Goal: Task Accomplishment & Management: Manage account settings

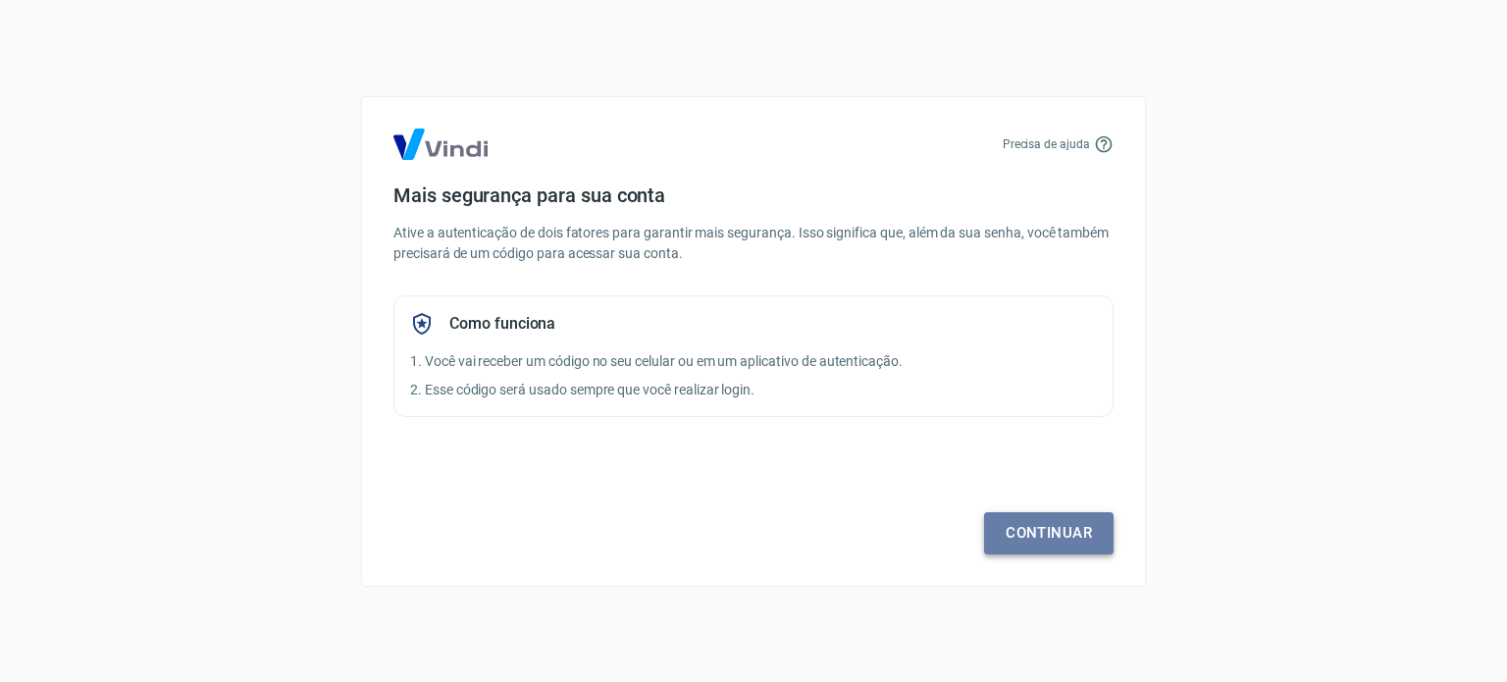
click at [1056, 525] on link "Continuar" at bounding box center [1048, 532] width 129 height 41
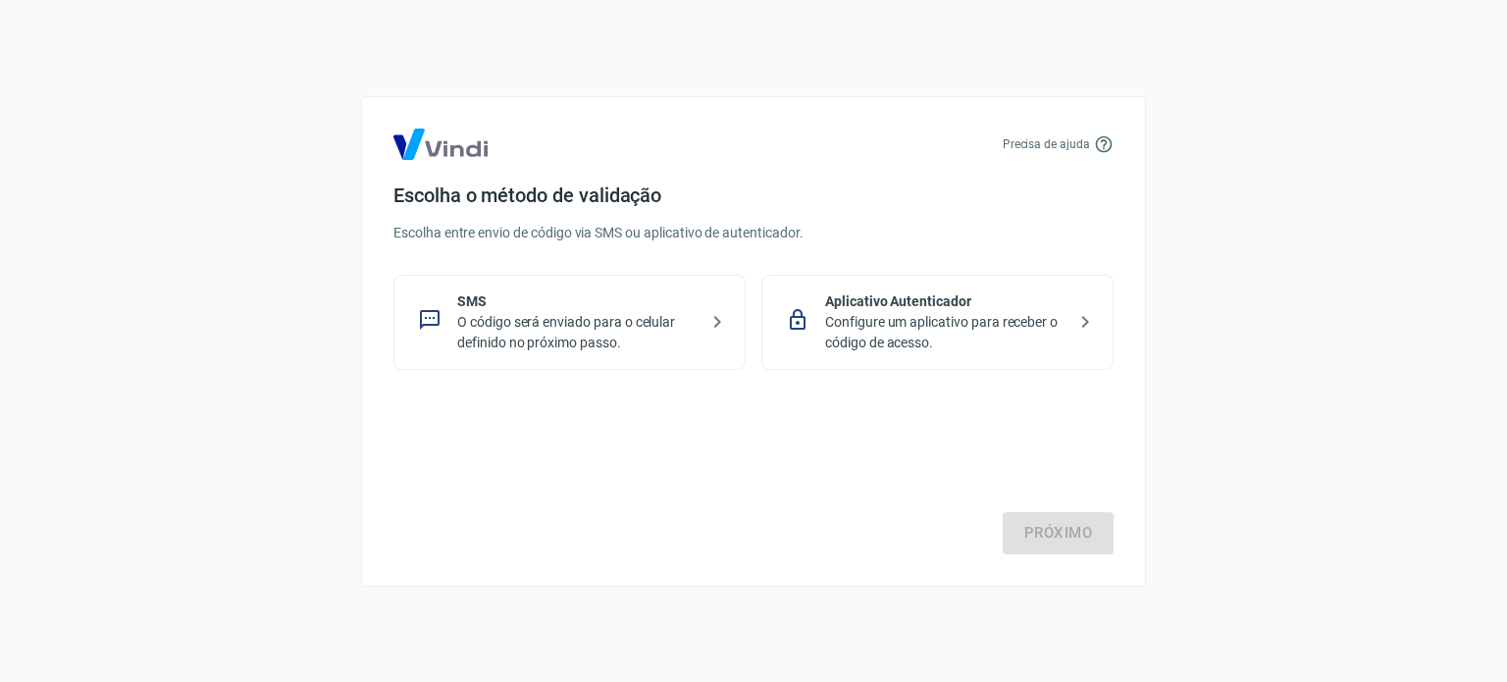
click at [580, 336] on p "O código será enviado para o celular definido no próximo passo." at bounding box center [577, 332] width 240 height 41
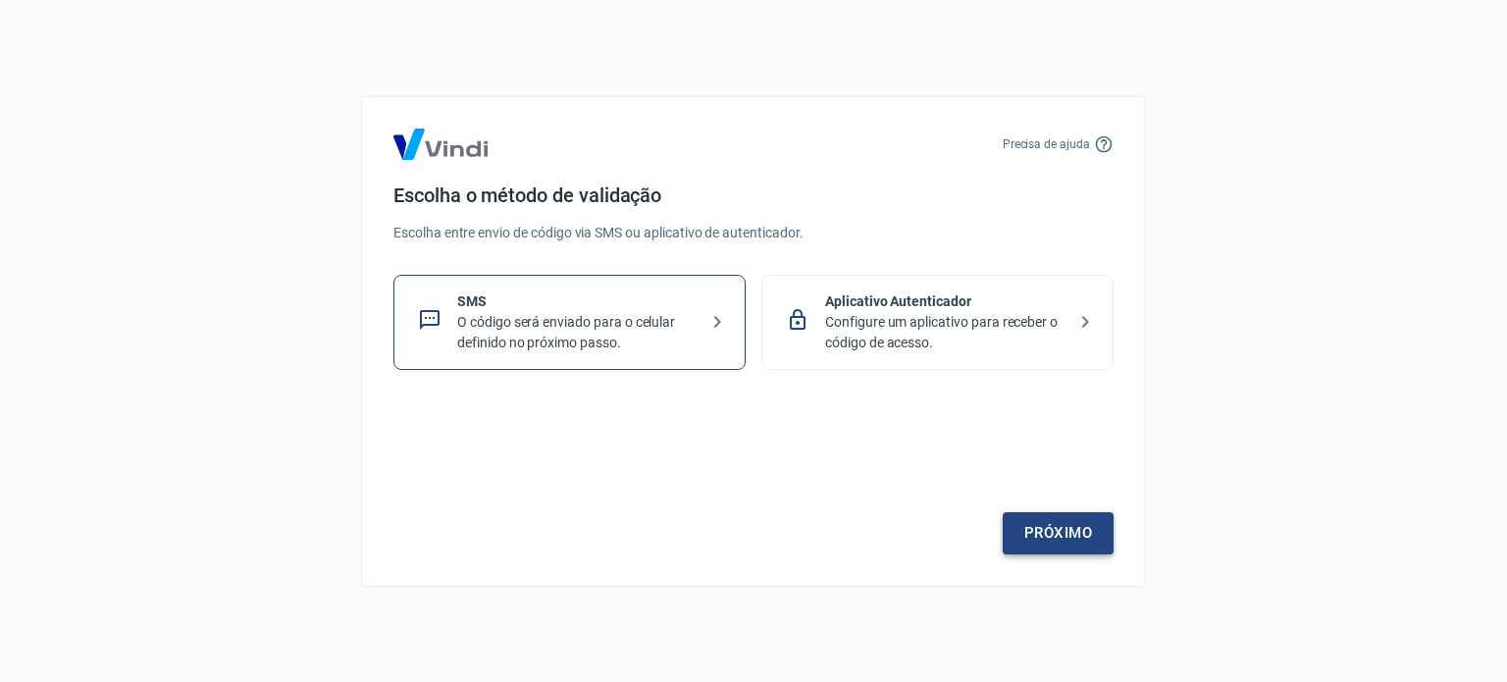
click at [1056, 542] on link "Próximo" at bounding box center [1058, 532] width 111 height 41
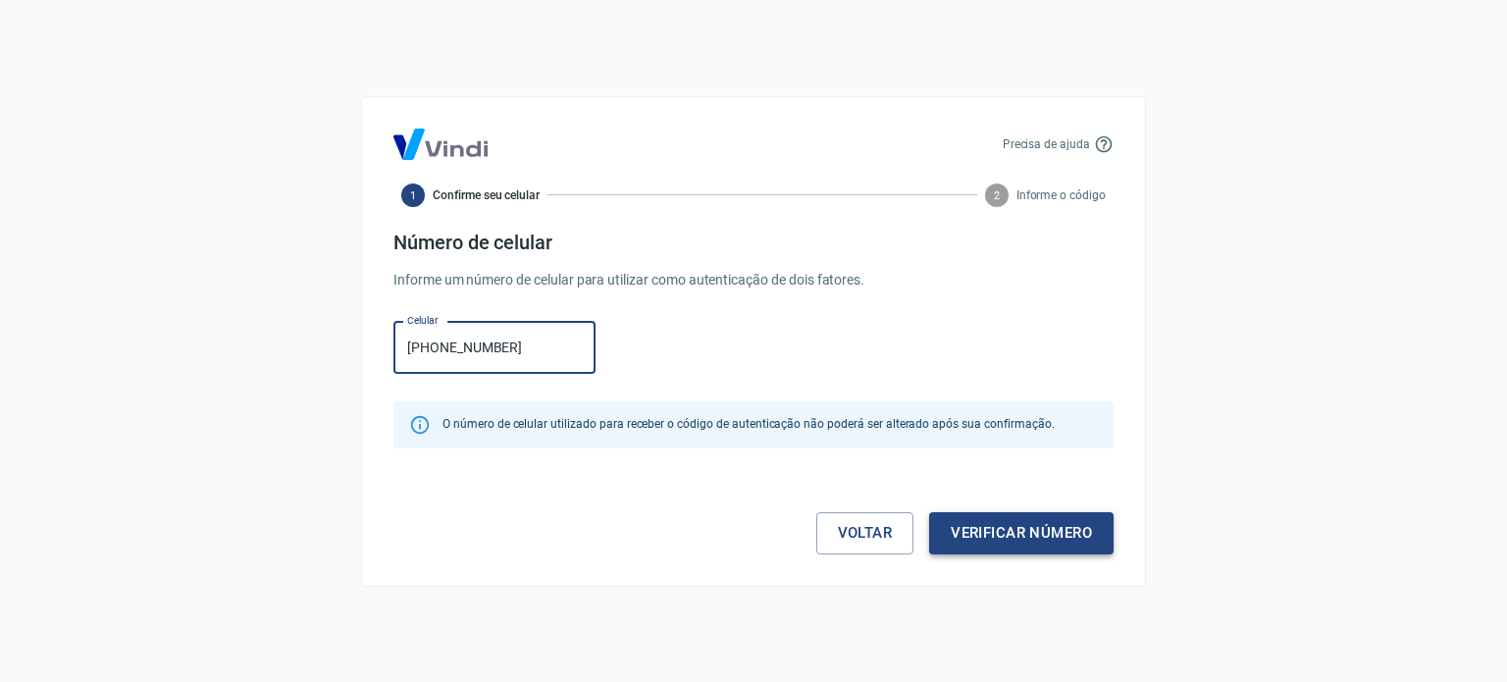
type input "[PHONE_NUMBER]"
click at [1028, 529] on button "Verificar número" at bounding box center [1021, 532] width 184 height 41
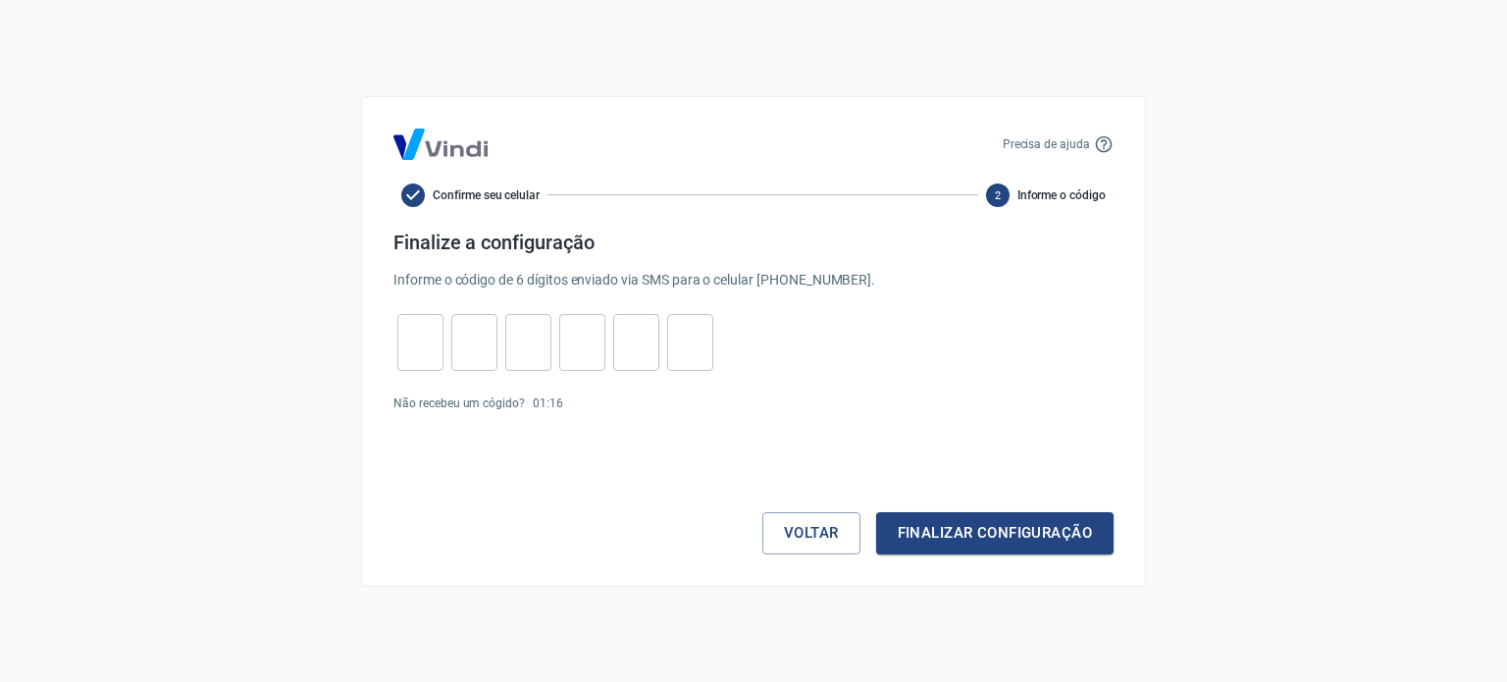
click at [420, 352] on input "tel" at bounding box center [420, 342] width 46 height 42
type input "1"
type input "9"
type input "2"
type input "9"
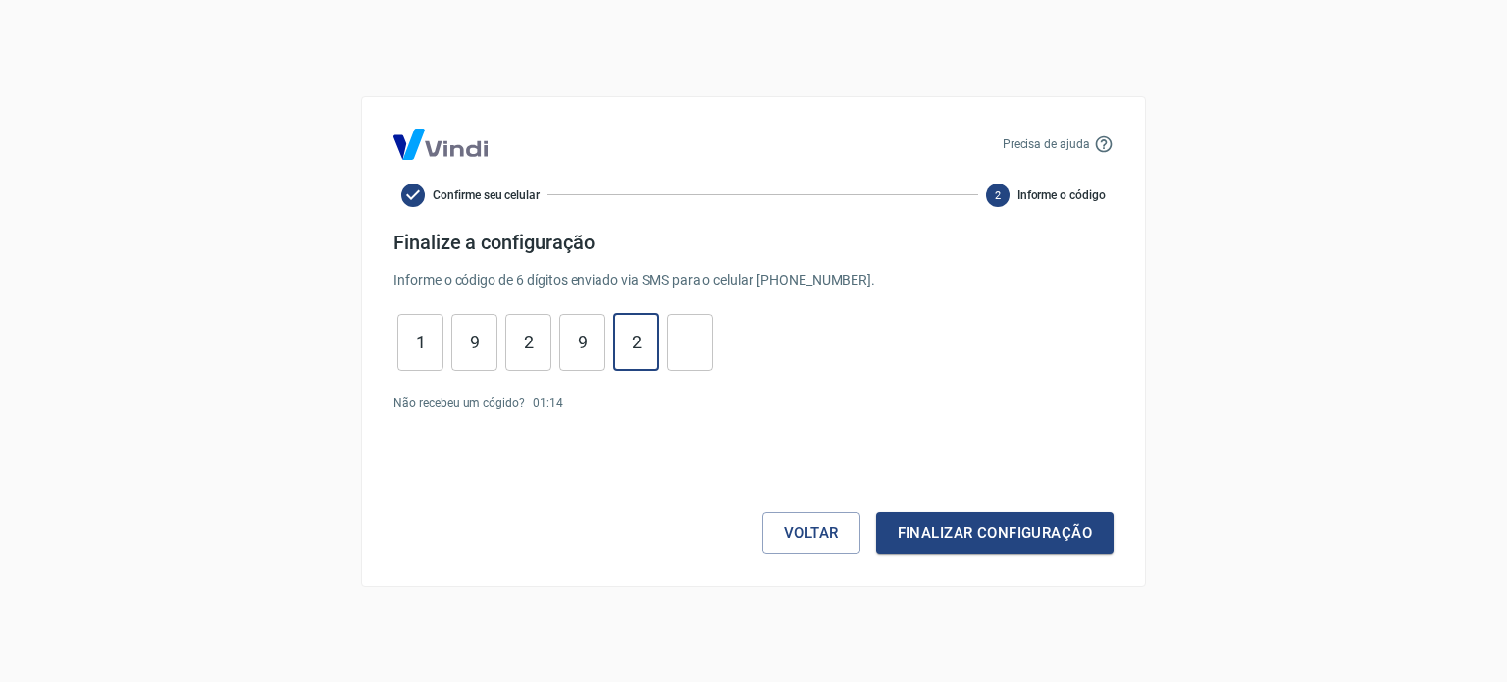
type input "2"
type input "4"
click at [1025, 531] on button "Finalizar configuração" at bounding box center [994, 532] width 237 height 41
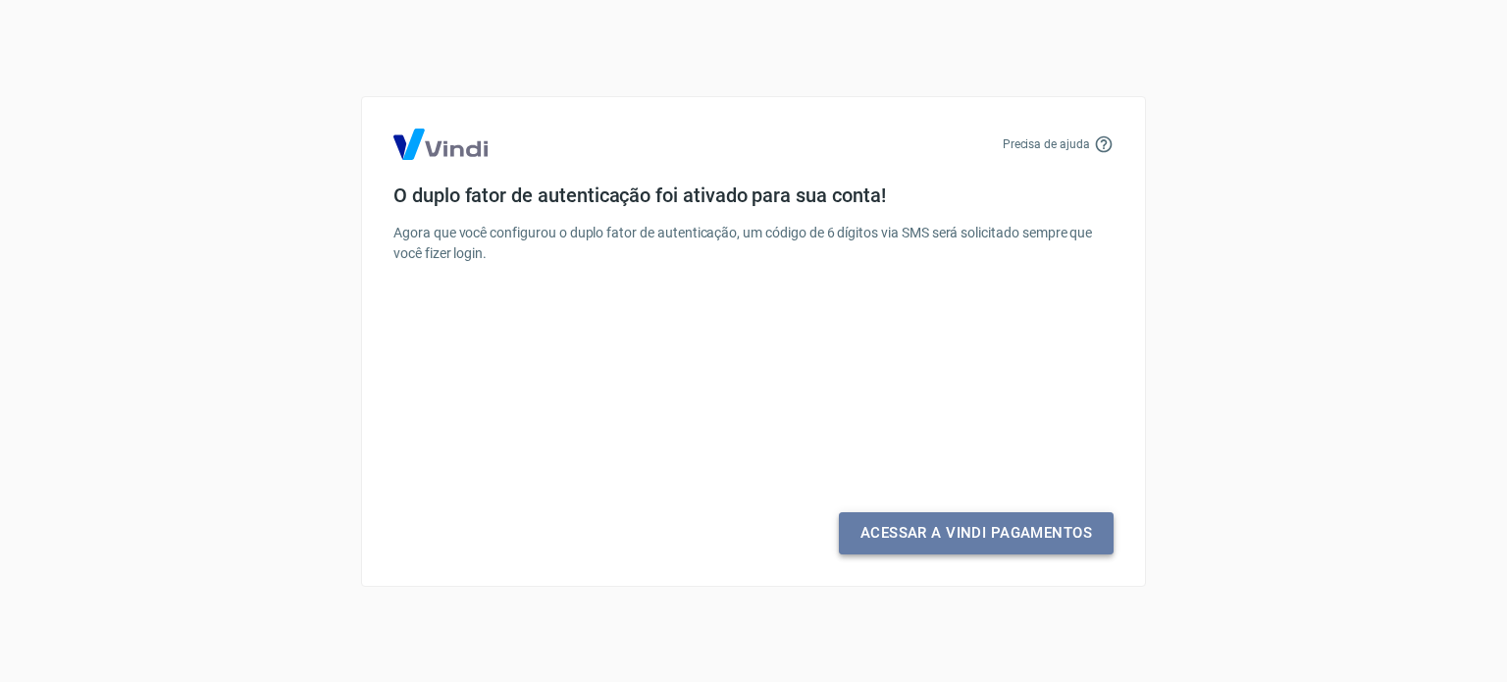
click at [1025, 531] on link "Acessar a Vindi Pagamentos" at bounding box center [976, 532] width 275 height 41
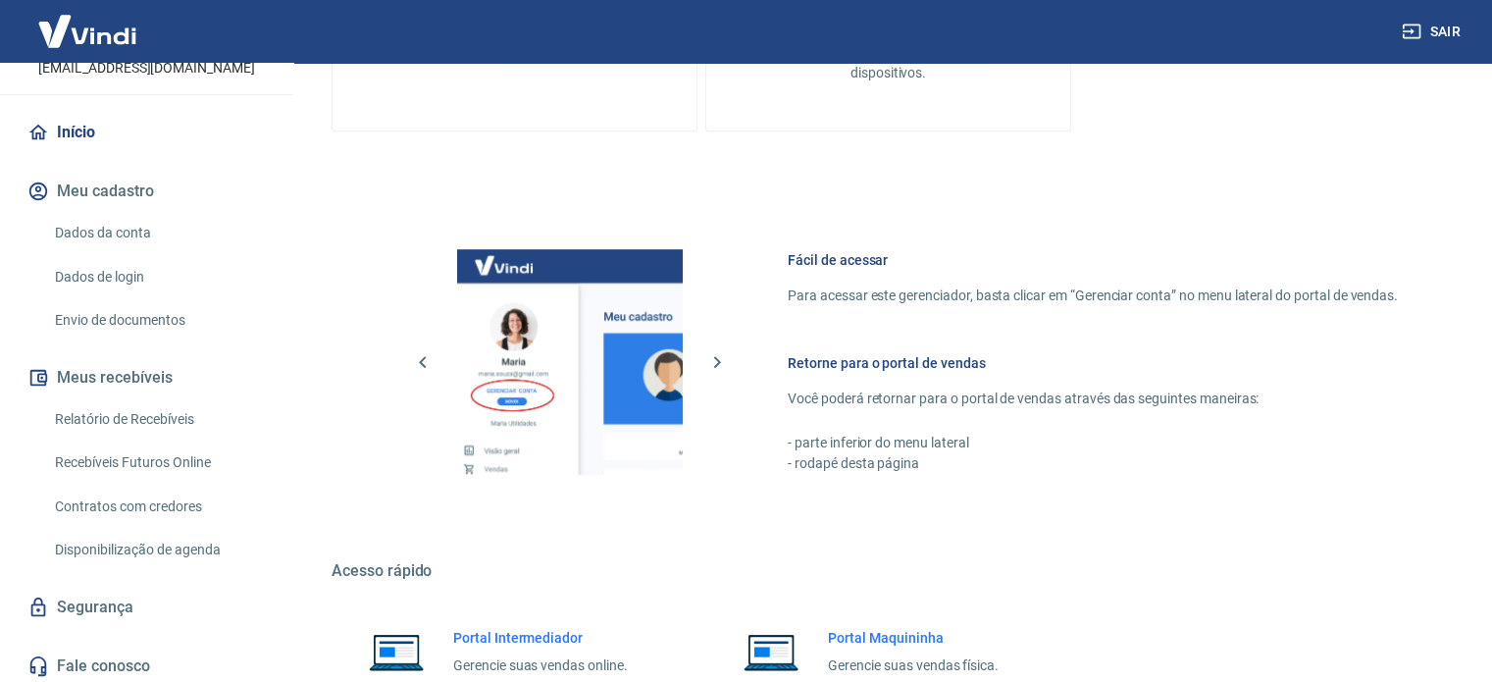
scroll to position [161, 0]
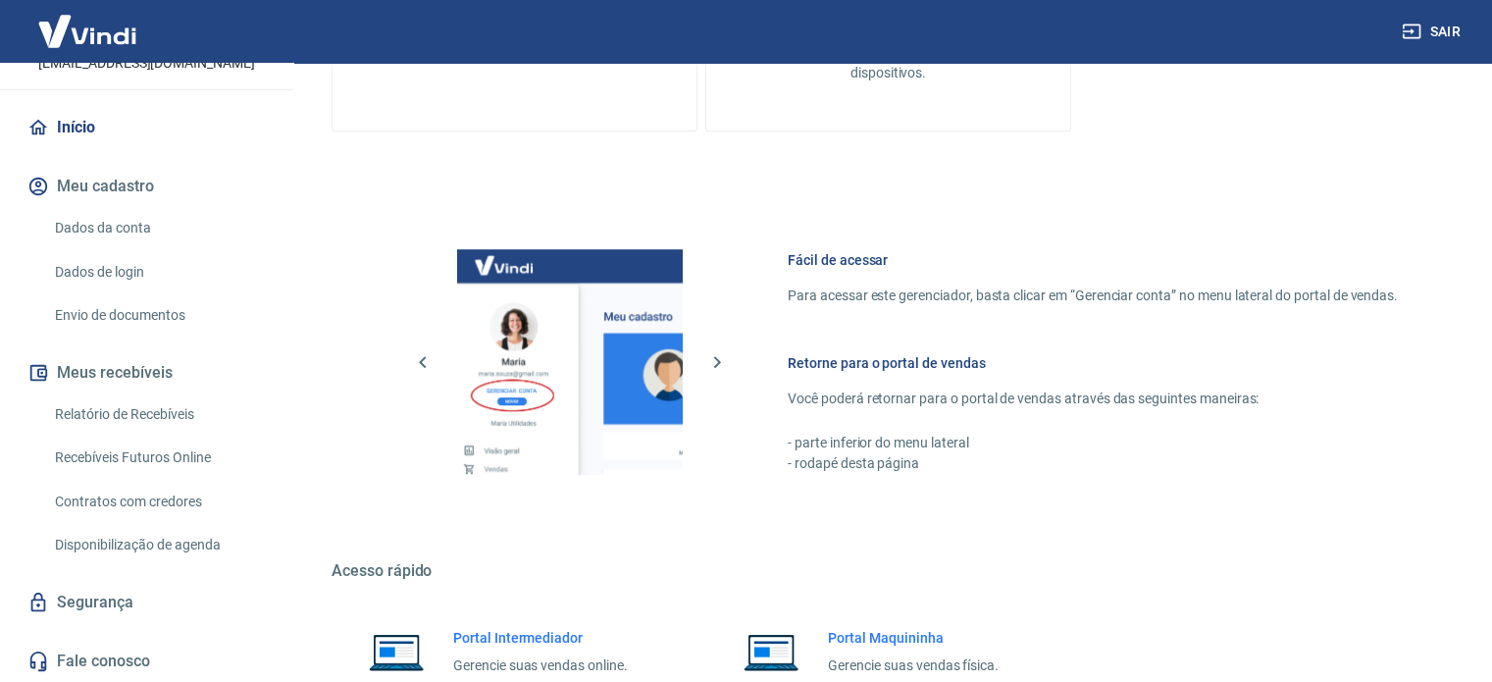
click at [120, 220] on link "Dados da conta" at bounding box center [158, 228] width 223 height 40
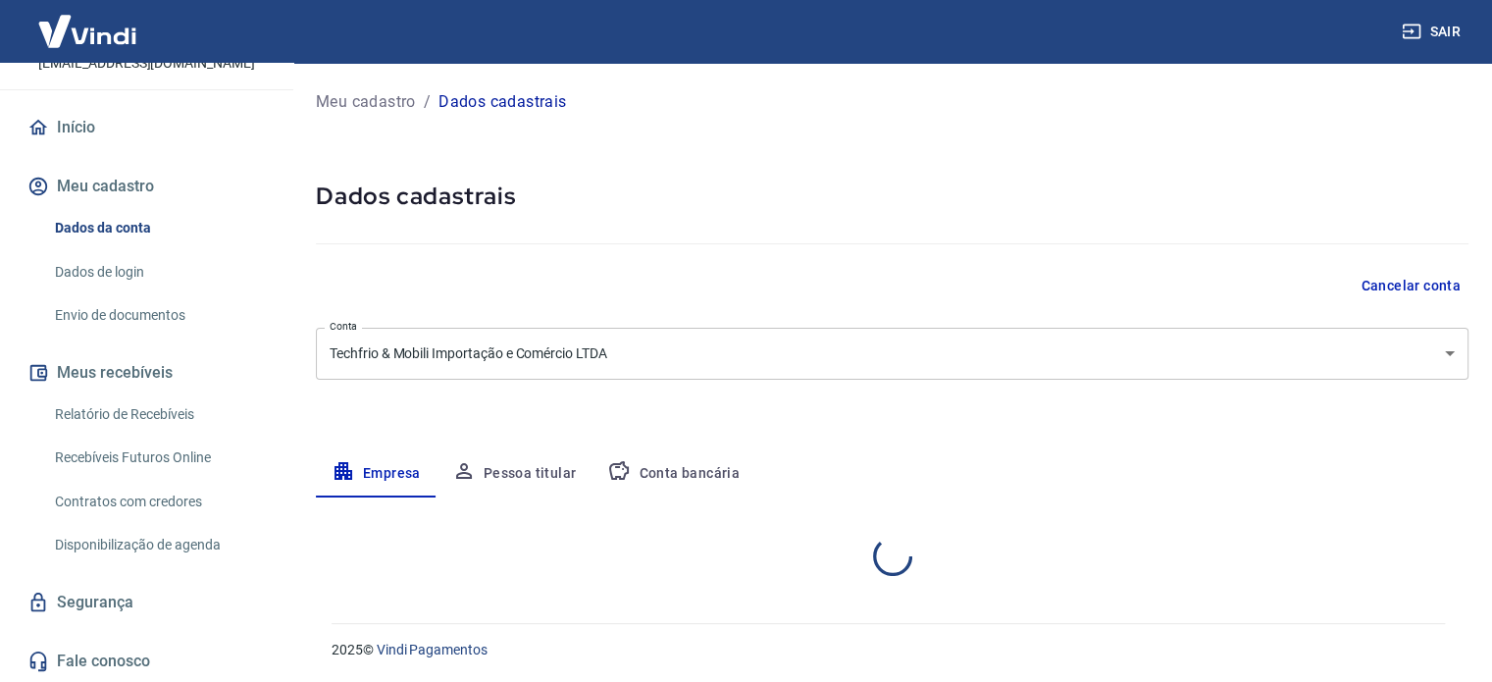
select select "RR"
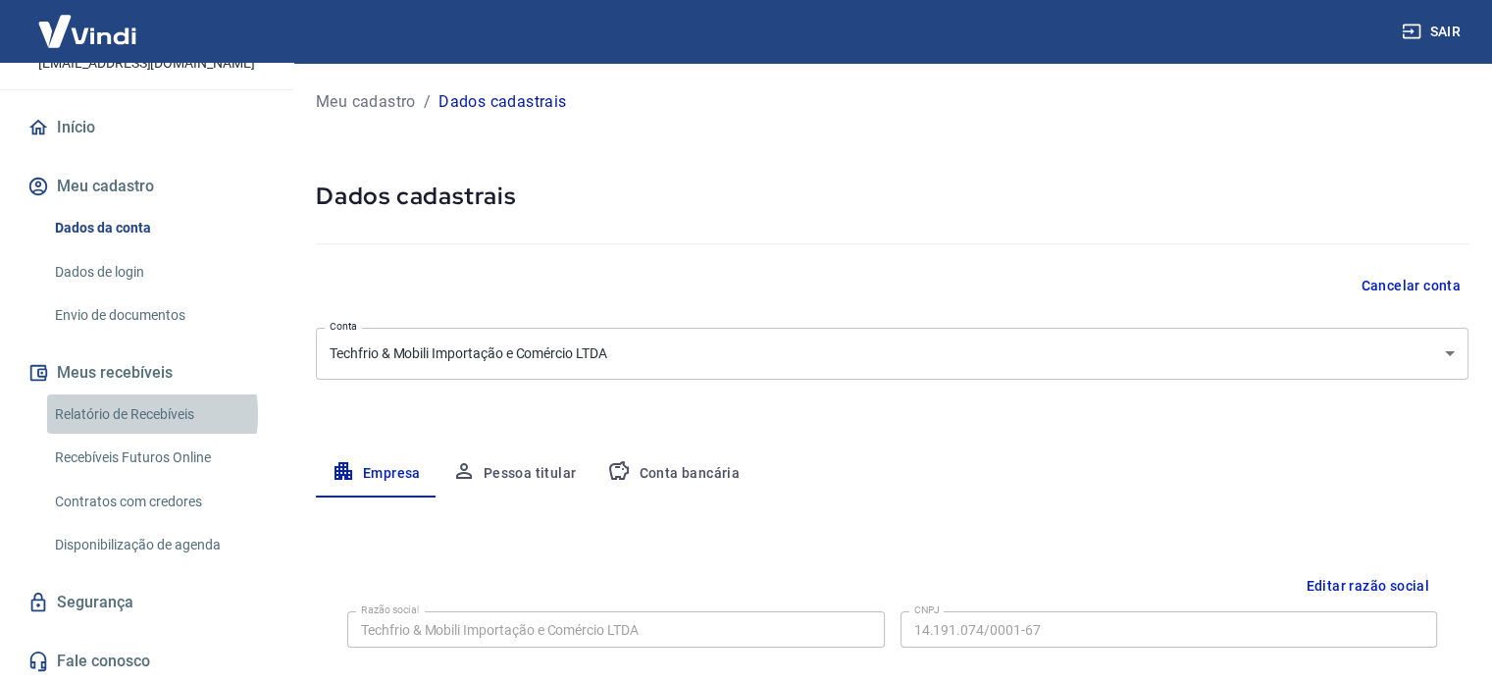
click at [116, 414] on link "Relatório de Recebíveis" at bounding box center [158, 414] width 223 height 40
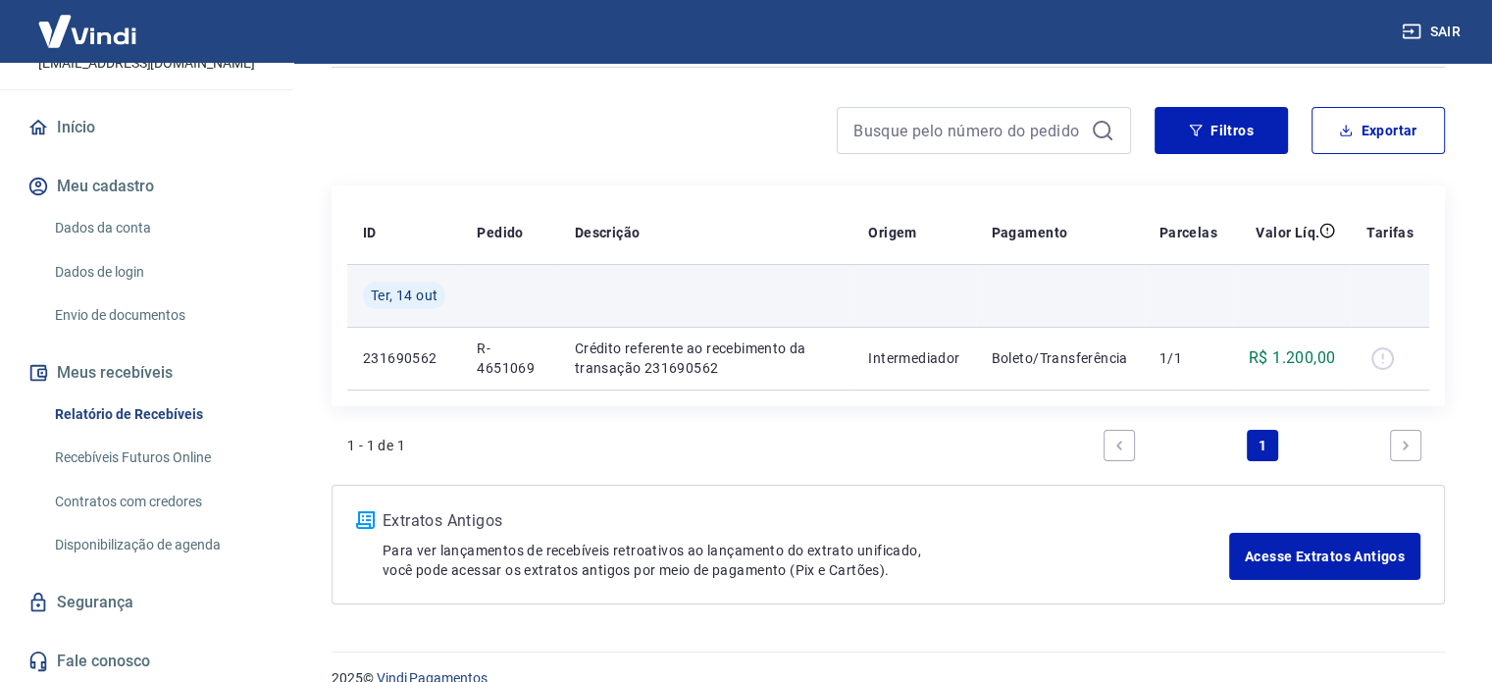
scroll to position [166, 0]
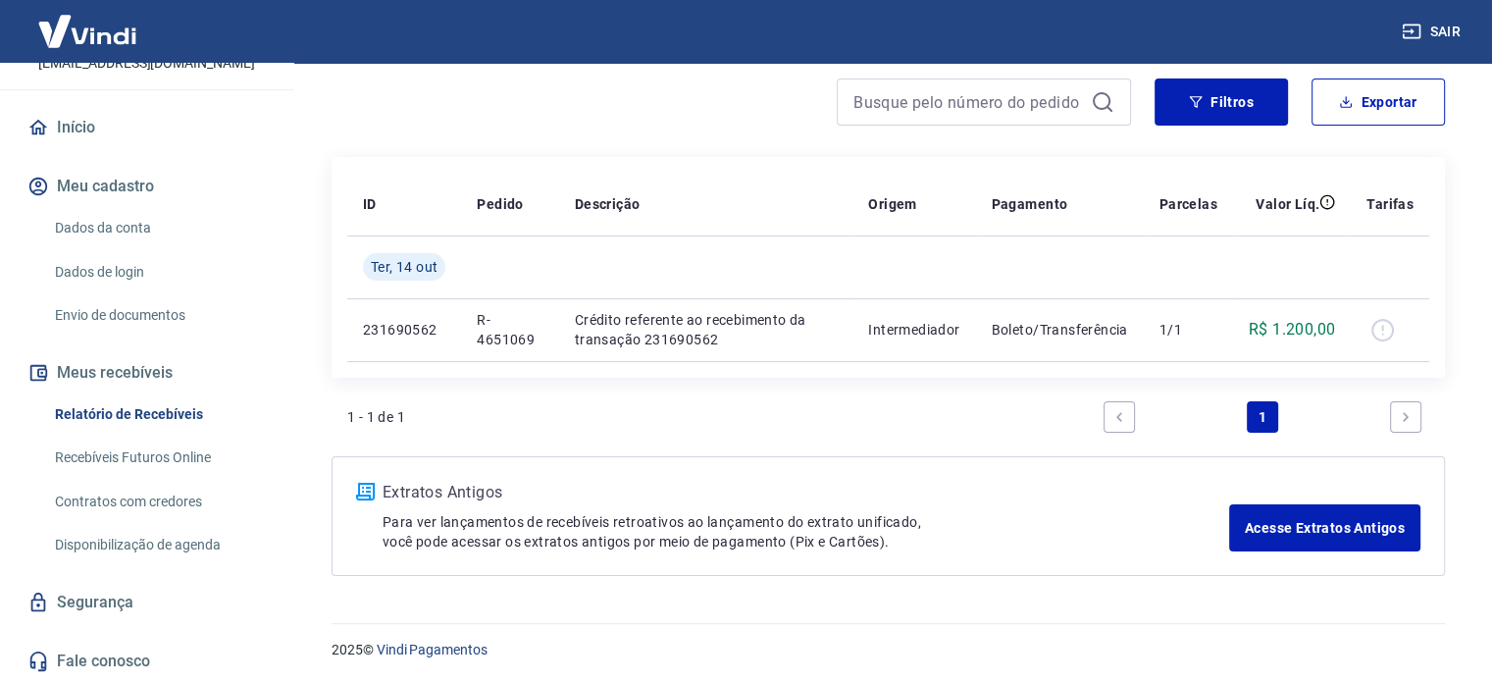
click at [1044, 139] on div "Filtros Exportar" at bounding box center [888, 109] width 1113 height 63
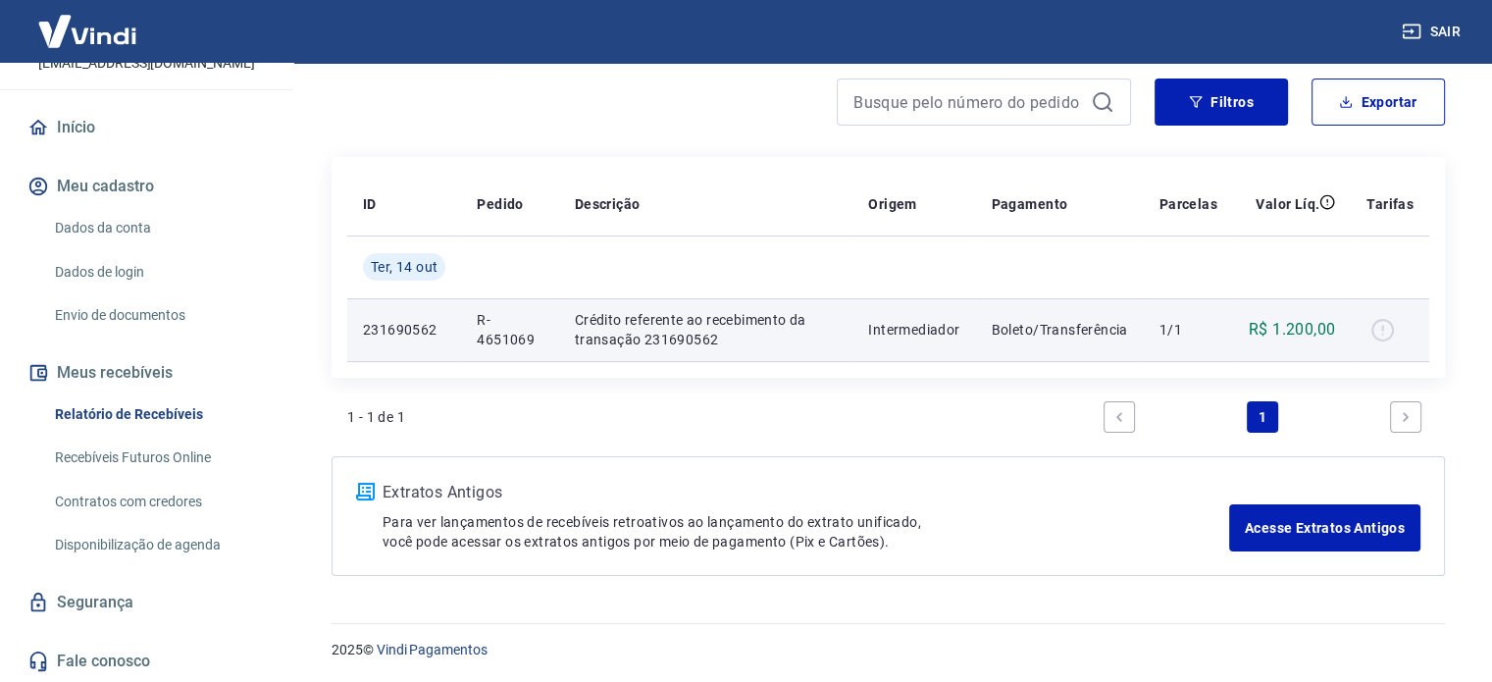
click at [1379, 329] on div at bounding box center [1390, 329] width 47 height 31
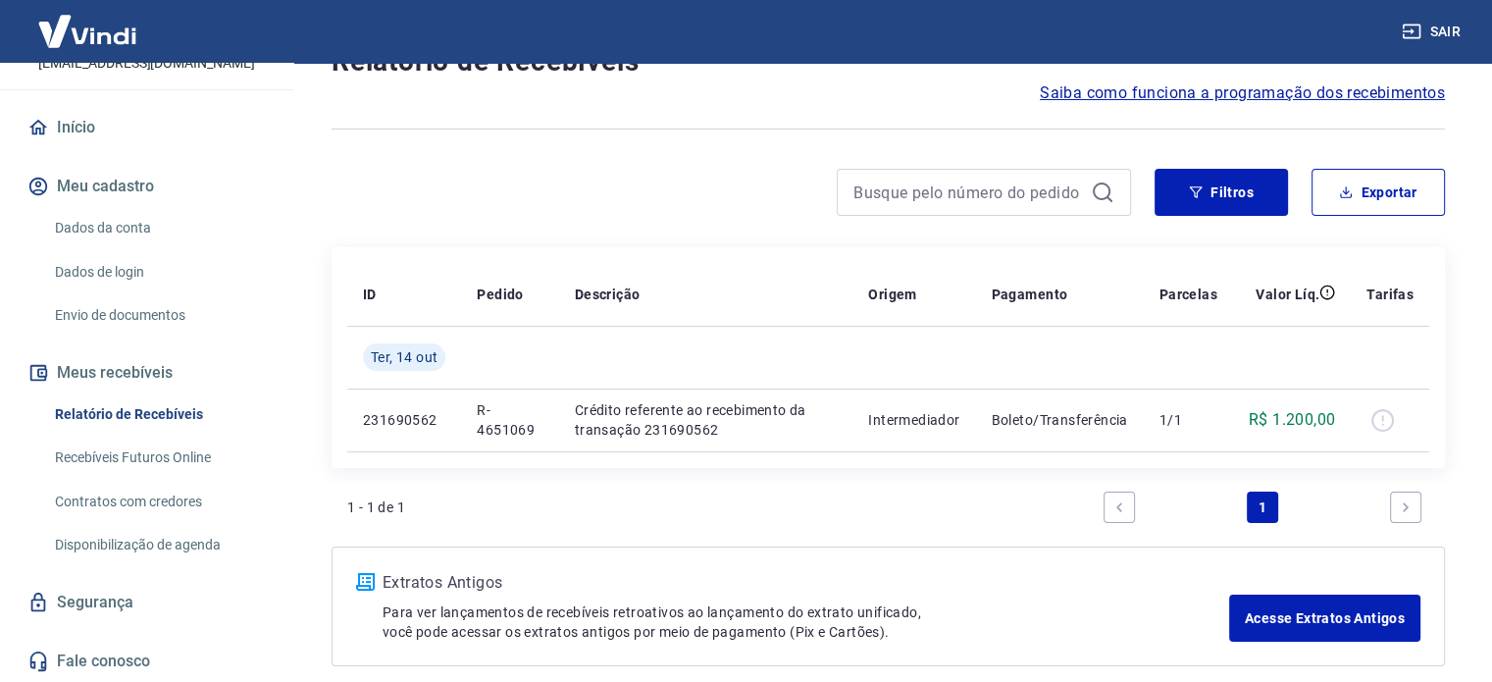
scroll to position [0, 0]
